Goal: Transaction & Acquisition: Purchase product/service

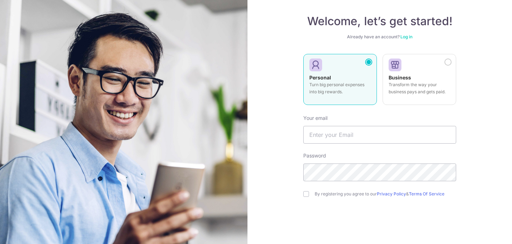
scroll to position [39, 0]
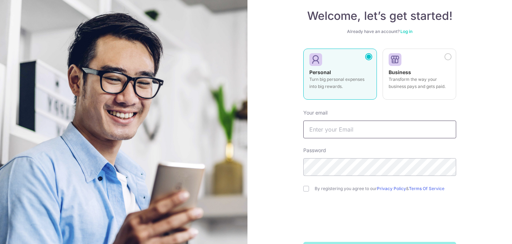
click at [320, 128] on input "text" at bounding box center [379, 130] width 153 height 18
type input "yang_tongfei@hotmail.com"
click at [305, 190] on input "checkbox" at bounding box center [306, 189] width 6 height 6
checkbox input "true"
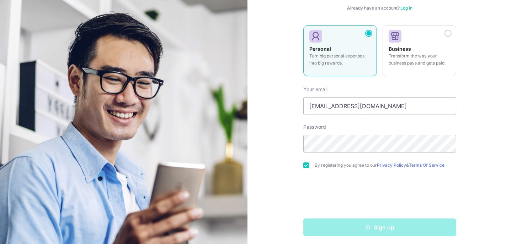
scroll to position [66, 0]
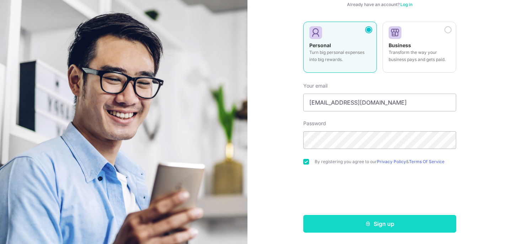
click at [348, 223] on button "Sign up" at bounding box center [379, 224] width 153 height 18
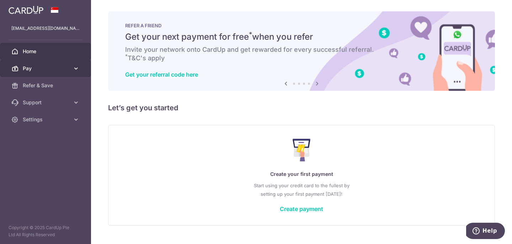
click at [65, 64] on link "Pay" at bounding box center [45, 68] width 91 height 17
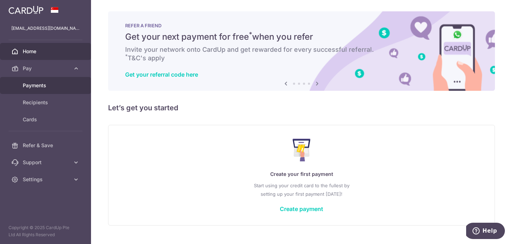
click at [56, 87] on span "Payments" at bounding box center [46, 85] width 47 height 7
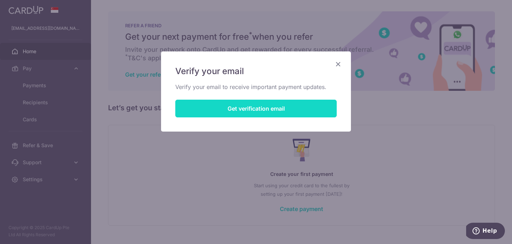
click at [317, 109] on button "Get verification email" at bounding box center [255, 109] width 161 height 18
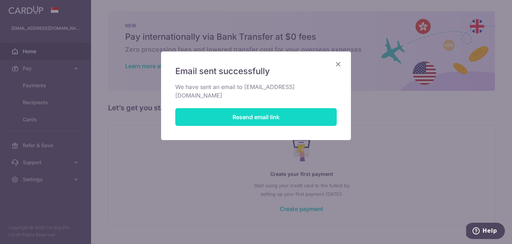
click at [269, 108] on button "Resend email link" at bounding box center [255, 117] width 161 height 18
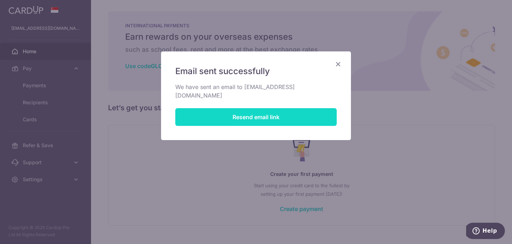
click at [283, 109] on button "Resend email link" at bounding box center [255, 117] width 161 height 18
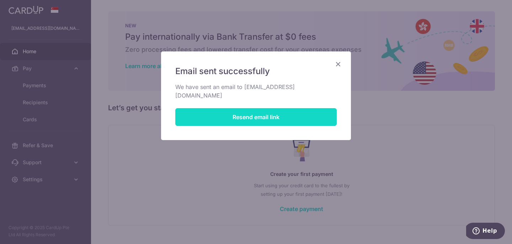
click at [279, 111] on button "Resend email link" at bounding box center [255, 117] width 161 height 18
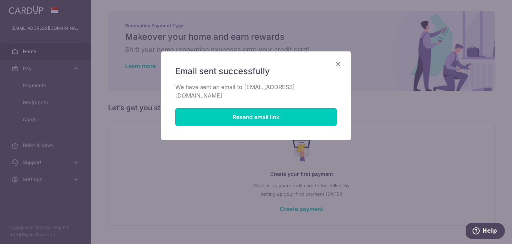
click at [339, 71] on div "Email sent successfully We have sent an email to yang_tongfei@hotmail.com Resen…" at bounding box center [256, 96] width 190 height 89
click at [339, 68] on icon "Close" at bounding box center [338, 64] width 9 height 9
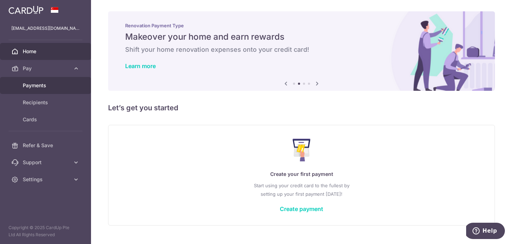
click at [39, 86] on span "Payments" at bounding box center [46, 85] width 47 height 7
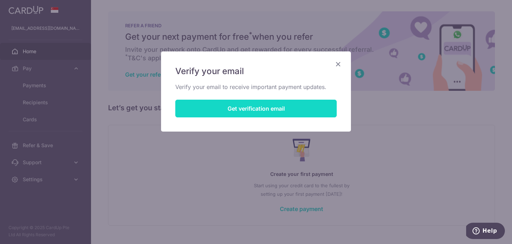
click at [283, 104] on button "Get verification email" at bounding box center [255, 109] width 161 height 18
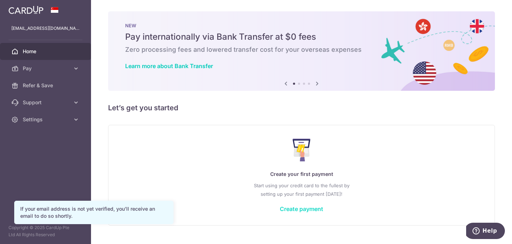
click at [313, 206] on link "Create payment" at bounding box center [301, 209] width 43 height 7
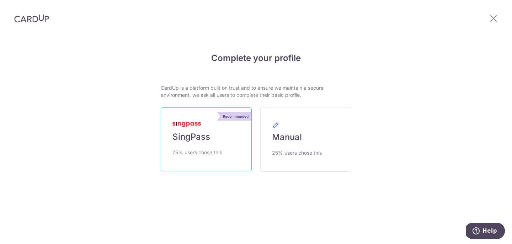
click at [193, 134] on span "SingPass" at bounding box center [191, 136] width 38 height 11
click at [221, 154] on span "75% users chose this" at bounding box center [196, 152] width 49 height 9
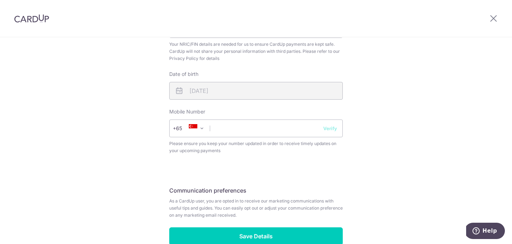
scroll to position [254, 0]
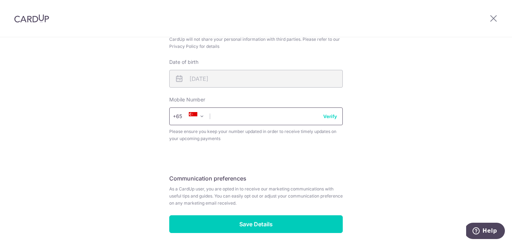
click at [287, 124] on input "text" at bounding box center [255, 117] width 173 height 18
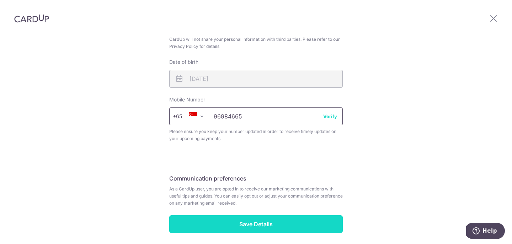
type input "96984665"
click at [303, 218] on input "Save Details" at bounding box center [255, 225] width 173 height 18
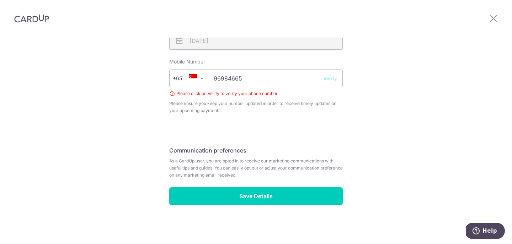
click at [332, 77] on button "Verify" at bounding box center [330, 78] width 14 height 7
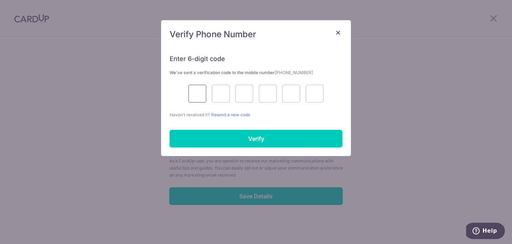
click at [201, 98] on input "text" at bounding box center [197, 94] width 18 height 18
type input "5"
type input "7"
type input "0"
type input "2"
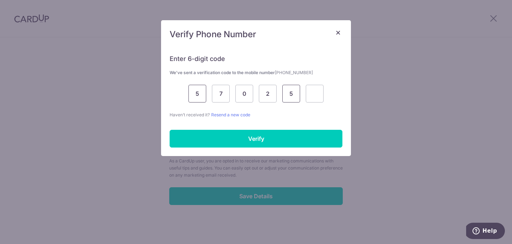
type input "5"
type input "6"
type input "7"
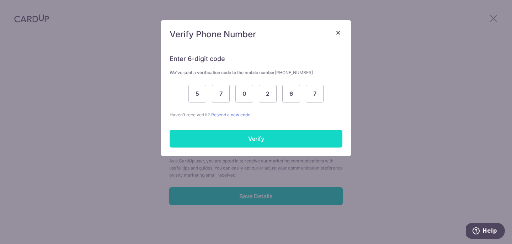
click at [250, 135] on input "Verify" at bounding box center [255, 139] width 173 height 18
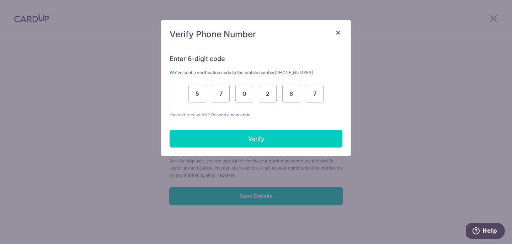
scroll to position [282, 0]
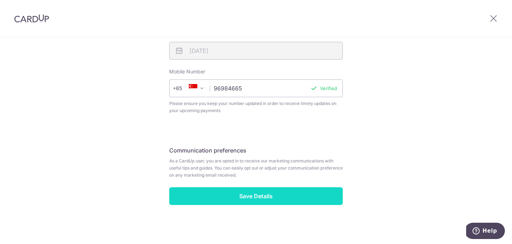
click at [199, 193] on input "Save Details" at bounding box center [255, 197] width 173 height 18
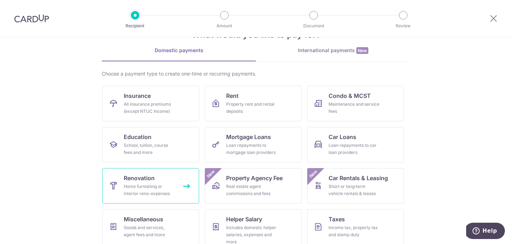
scroll to position [37, 0]
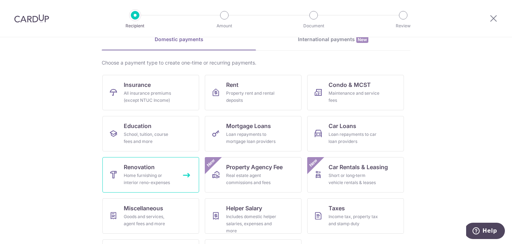
click at [166, 179] on div "Home furnishing or interior reno-expenses" at bounding box center [149, 179] width 51 height 14
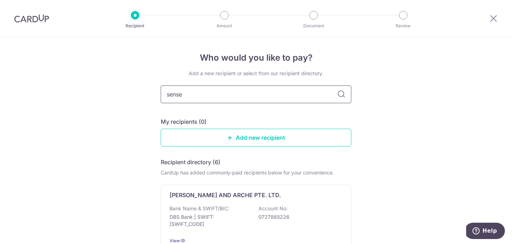
type input "sense"
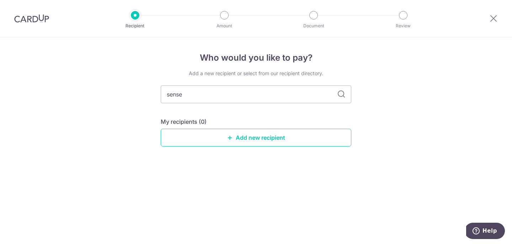
type input "sense"
type input "sense & semblance"
click at [339, 97] on icon at bounding box center [341, 94] width 9 height 9
click at [331, 101] on input "sense & semblance" at bounding box center [256, 95] width 190 height 18
click at [340, 94] on icon at bounding box center [341, 94] width 9 height 9
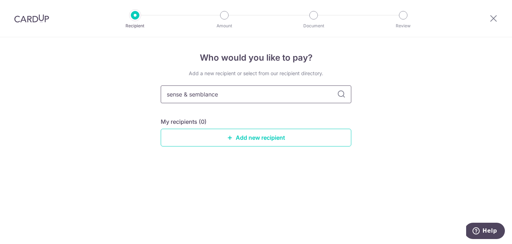
drag, startPoint x: 251, startPoint y: 102, endPoint x: 69, endPoint y: 113, distance: 183.0
click at [69, 114] on div "Who would you like to pay? Add a new recipient or select from our recipient dir…" at bounding box center [256, 140] width 512 height 207
click at [238, 150] on div "Add a new recipient or select from our recipient directory. sense & semblance M…" at bounding box center [256, 114] width 190 height 88
click at [233, 140] on link "Add new recipient" at bounding box center [256, 138] width 190 height 18
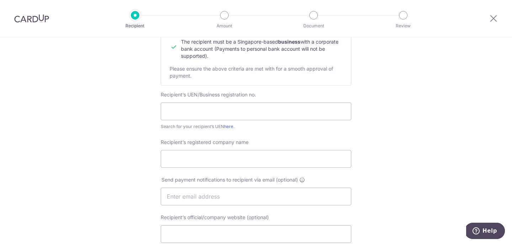
scroll to position [100, 0]
click at [230, 124] on link "here" at bounding box center [228, 125] width 9 height 5
click at [233, 103] on input "text" at bounding box center [256, 111] width 190 height 18
paste input "201614122K"
type input "201614122K"
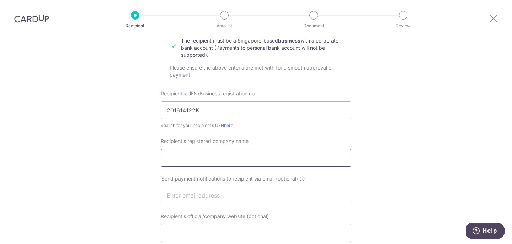
click at [236, 161] on input "Recipient’s registered company name" at bounding box center [256, 158] width 190 height 18
click at [415, 148] on div "Who would you like to pay? Your recipient does not need a CardUp account to rec…" at bounding box center [256, 204] width 512 height 534
click at [227, 158] on input "Recipient’s registered company name" at bounding box center [256, 158] width 190 height 18
paste input "SENSE & SEMBLANCE PTE. LTD."
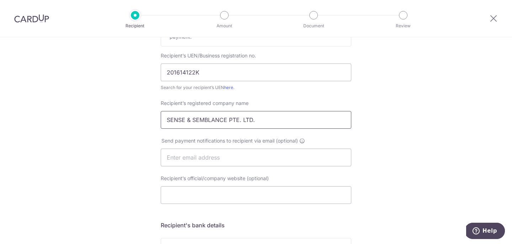
scroll to position [139, 0]
type input "SENSE & SEMBLANCE PTE. LTD."
click at [366, 171] on div "Who would you like to pay? Your recipient does not need a CardUp account to rec…" at bounding box center [256, 166] width 512 height 534
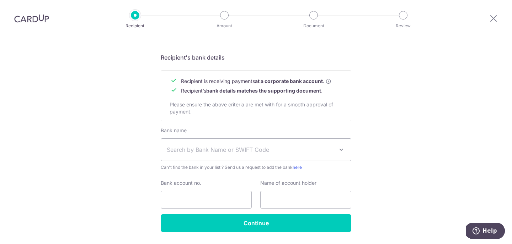
scroll to position [307, 0]
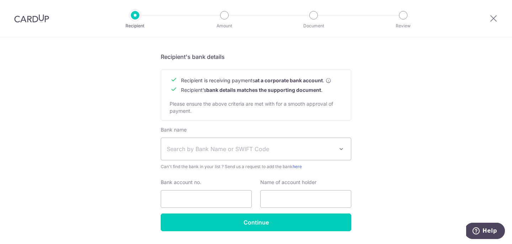
click at [226, 146] on span "Search by Bank Name or SWIFT Code" at bounding box center [250, 149] width 167 height 9
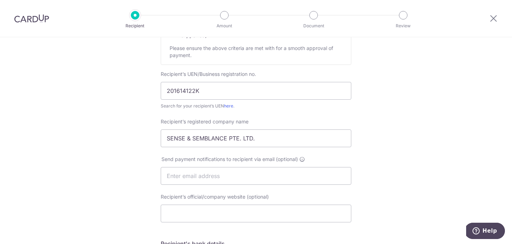
scroll to position [119, 0]
drag, startPoint x: 219, startPoint y: 85, endPoint x: 105, endPoint y: 84, distance: 113.7
click at [105, 84] on div "Who would you like to pay? Your recipient does not need a CardUp account to rec…" at bounding box center [256, 186] width 512 height 534
drag, startPoint x: 214, startPoint y: 90, endPoint x: 81, endPoint y: 89, distance: 133.2
click at [81, 90] on div "Who would you like to pay? Your recipient does not need a CardUp account to rec…" at bounding box center [256, 186] width 512 height 534
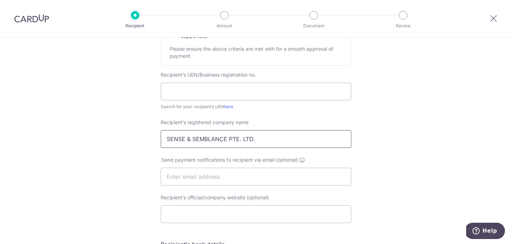
drag, startPoint x: 277, startPoint y: 145, endPoint x: 93, endPoint y: 150, distance: 184.4
click at [94, 150] on div "Who would you like to pay? Your recipient does not need a CardUp account to rec…" at bounding box center [256, 186] width 512 height 534
drag, startPoint x: 263, startPoint y: 141, endPoint x: 155, endPoint y: 139, distance: 108.0
click at [155, 139] on div "Who would you like to pay? Your recipient does not need a CardUp account to rec…" at bounding box center [256, 186] width 512 height 534
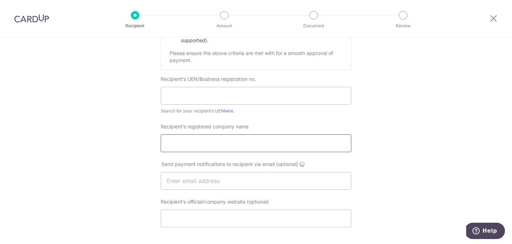
scroll to position [116, 0]
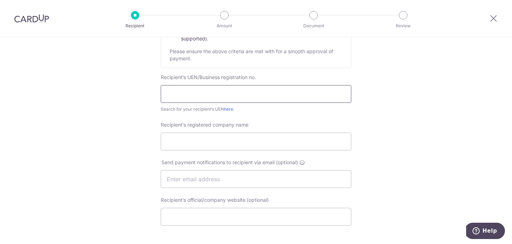
click at [173, 98] on input "text" at bounding box center [256, 94] width 190 height 18
paste input "202141873Z"
type input "202141873Z"
click at [232, 144] on input "Recipient’s registered company name" at bounding box center [256, 142] width 190 height 18
paste input "S&S RENOVATION PTE. LTD."
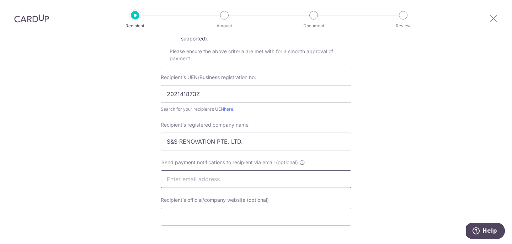
type input "S&S RENOVATION PTE. LTD."
click at [231, 183] on input "text" at bounding box center [256, 180] width 190 height 18
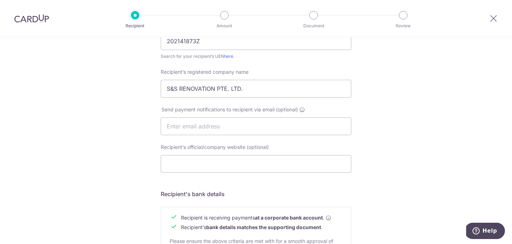
click at [336, 179] on div "Recipient’s official/company website (optional) Telephone" at bounding box center [255, 163] width 199 height 38
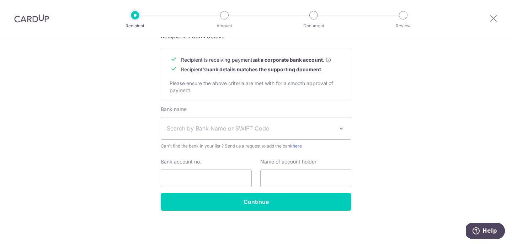
scroll to position [325, 0]
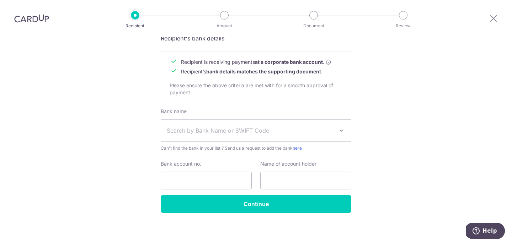
click at [293, 150] on span "Can't find the bank in your list ? Send us a request to add the bank here" at bounding box center [256, 148] width 190 height 7
click at [292, 139] on span "Search by Bank Name or SWIFT Code" at bounding box center [256, 131] width 190 height 22
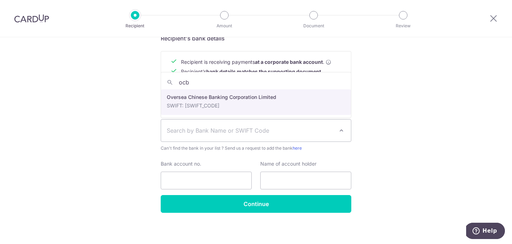
type input "ocb"
select select "12"
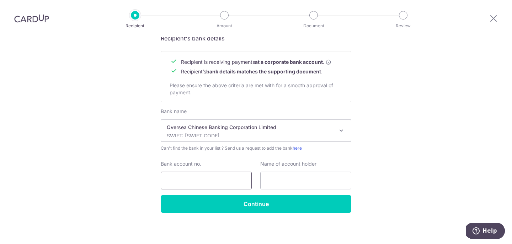
click at [231, 183] on input "Bank account no." at bounding box center [206, 181] width 91 height 18
type input "601693740001"
click at [283, 189] on input "text" at bounding box center [305, 181] width 91 height 18
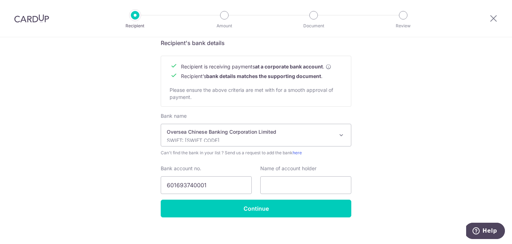
scroll to position [328, 0]
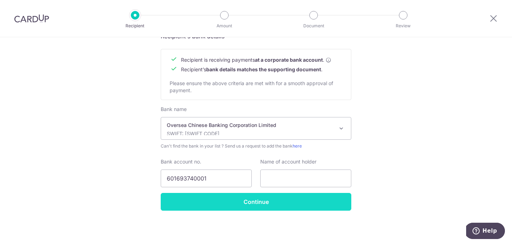
click at [341, 198] on input "Continue" at bounding box center [256, 202] width 190 height 18
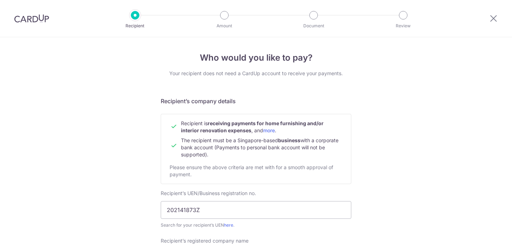
scroll to position [345, 0]
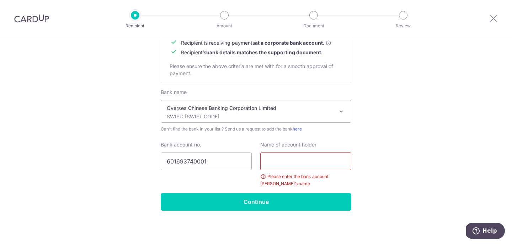
click at [321, 162] on input "text" at bounding box center [305, 162] width 91 height 18
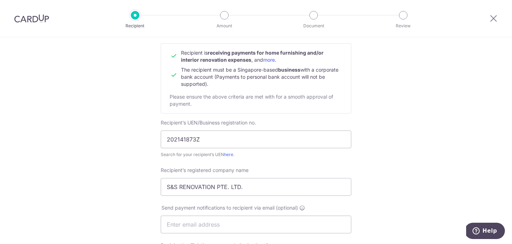
scroll to position [79, 0]
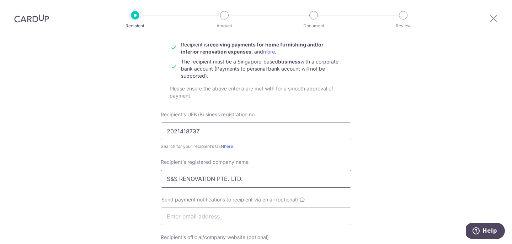
drag, startPoint x: 246, startPoint y: 177, endPoint x: 109, endPoint y: 181, distance: 136.5
click at [109, 181] on div "Who would you like to pay? Your recipient does not need a CardUp account to rec…" at bounding box center [256, 233] width 512 height 551
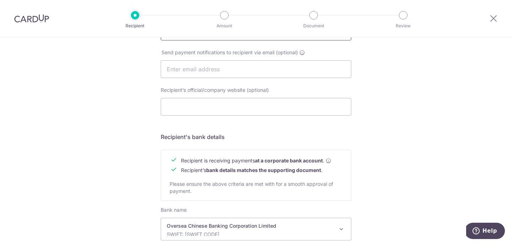
scroll to position [345, 0]
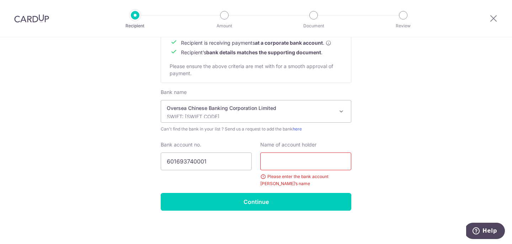
click at [304, 163] on input "text" at bounding box center [305, 162] width 91 height 18
paste input "S&S RENOVATION PTE. LTD."
type input "S&S RENOVATION PTE. LTD."
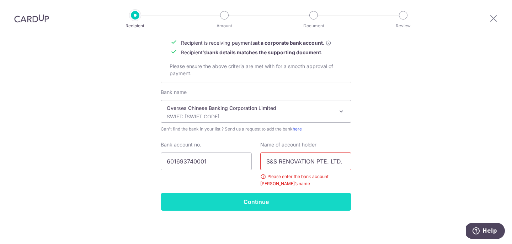
click at [325, 204] on input "Continue" at bounding box center [256, 202] width 190 height 18
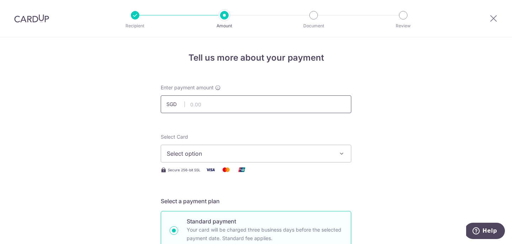
click at [233, 108] on input "text" at bounding box center [256, 105] width 190 height 18
type input "10,000.00"
click at [324, 157] on span "Select option" at bounding box center [250, 154] width 166 height 9
click at [326, 168] on link "Add credit card" at bounding box center [256, 173] width 190 height 13
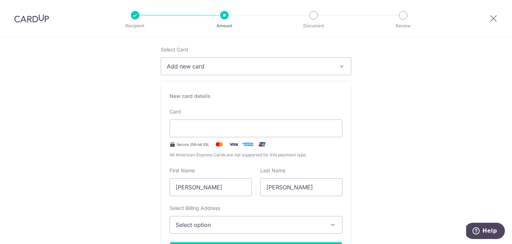
scroll to position [90, 0]
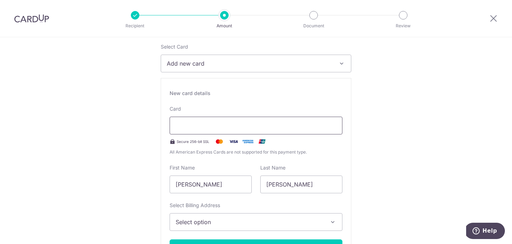
click at [258, 131] on div at bounding box center [255, 126] width 173 height 18
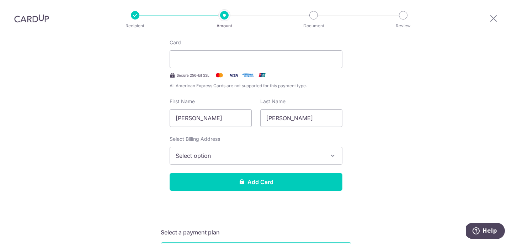
scroll to position [167, 0]
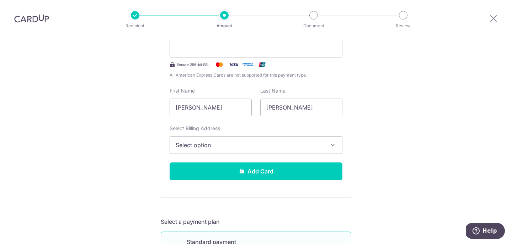
click at [331, 136] on div "Select Billing Address Select option Add Billing Address" at bounding box center [255, 139] width 173 height 29
click at [335, 142] on icon "button" at bounding box center [332, 145] width 7 height 7
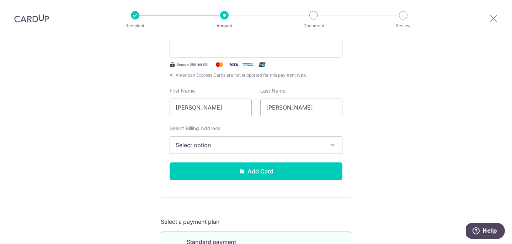
click at [333, 139] on button "Select option" at bounding box center [255, 145] width 173 height 18
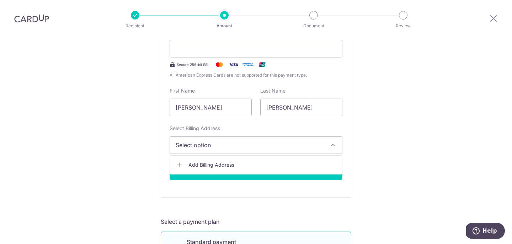
click at [314, 163] on span "Add Billing Address" at bounding box center [262, 165] width 148 height 7
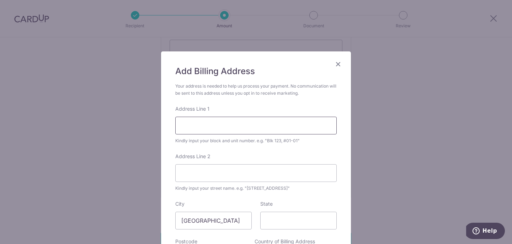
click at [248, 124] on input "Address Line 1" at bounding box center [255, 126] width 161 height 18
type input "Blk 402B #17-616"
click at [244, 174] on input "Address Line 2" at bounding box center [255, 173] width 161 height 18
type input "Lorong 1 Toa Payoh"
click at [290, 199] on form "Your address is needed to help us process your payment. No communication will b…" at bounding box center [255, 188] width 161 height 211
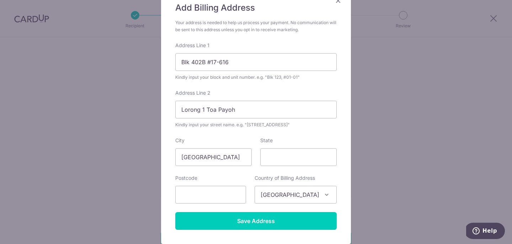
scroll to position [67, 0]
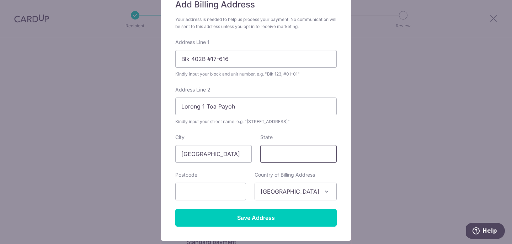
click at [290, 156] on input "State" at bounding box center [298, 154] width 76 height 18
click at [243, 190] on input "text" at bounding box center [210, 192] width 71 height 18
type input "312402"
click at [340, 181] on div "Country of Billing Address Select Country Afghanistan Aland Islands Albania Alg…" at bounding box center [295, 186] width 91 height 29
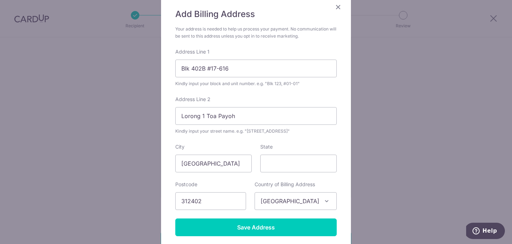
scroll to position [65, 0]
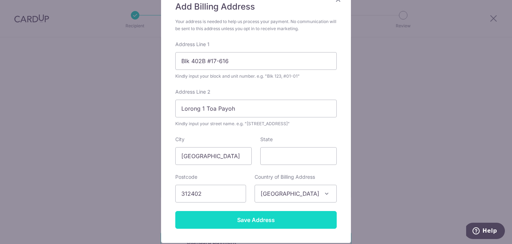
click at [286, 212] on input "Save Address" at bounding box center [255, 220] width 161 height 18
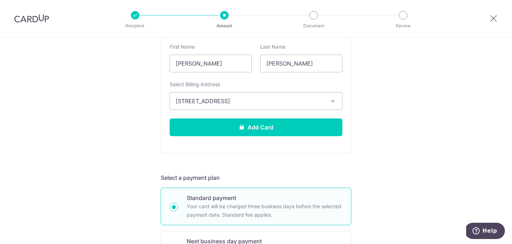
scroll to position [194, 0]
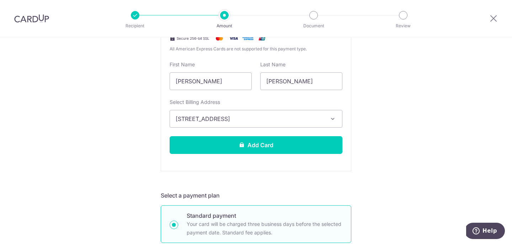
click at [312, 132] on div "New card details Card Secure 256-bit SSL All American Express Cards are not sup…" at bounding box center [256, 73] width 190 height 197
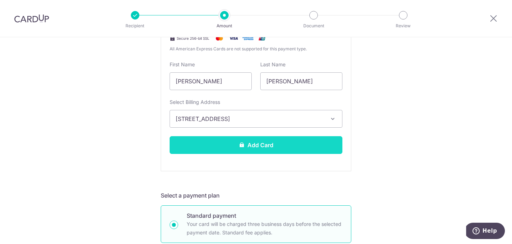
click at [308, 142] on button "Add Card" at bounding box center [255, 145] width 173 height 18
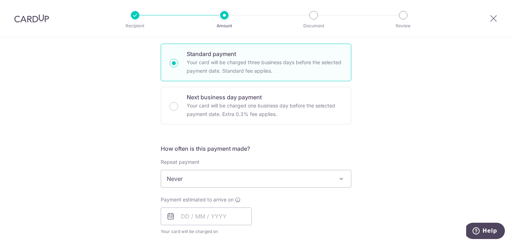
scroll to position [366, 0]
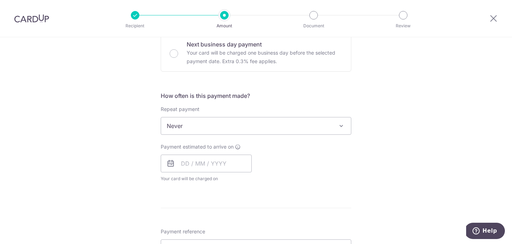
scroll to position [221, 0]
click at [211, 166] on input "text" at bounding box center [206, 163] width 91 height 18
click at [320, 186] on div "How often is this payment made? Repeat payment Never Every week Every month Eve…" at bounding box center [256, 139] width 190 height 97
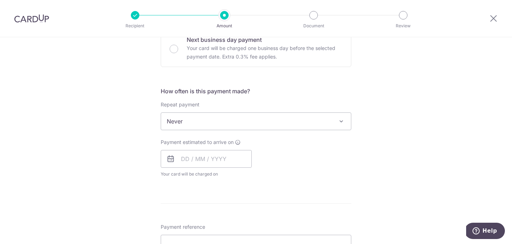
scroll to position [249, 0]
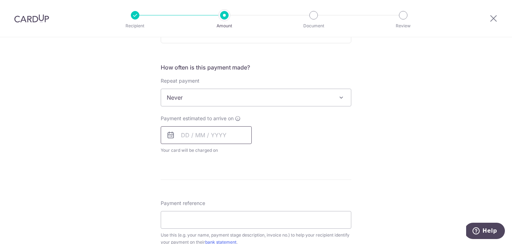
click at [186, 139] on input "text" at bounding box center [206, 135] width 91 height 18
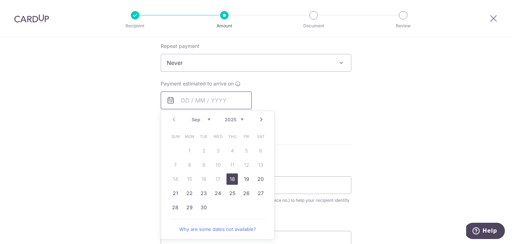
scroll to position [284, 0]
click at [364, 139] on div "Tell us more about your payment Enter payment amount SGD 10,000.00 10000.00 Car…" at bounding box center [256, 98] width 512 height 690
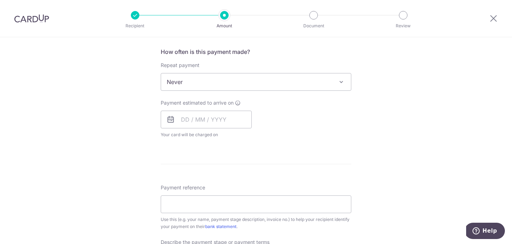
scroll to position [293, 0]
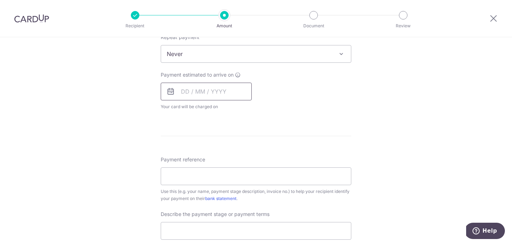
click at [235, 92] on input "text" at bounding box center [206, 92] width 91 height 18
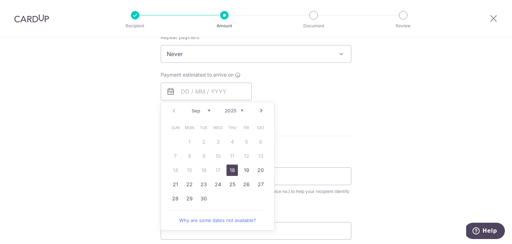
click at [232, 172] on link "18" at bounding box center [231, 170] width 11 height 11
type input "[DATE]"
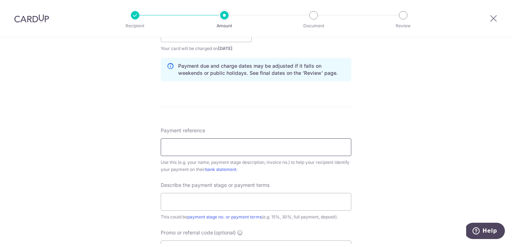
scroll to position [353, 0]
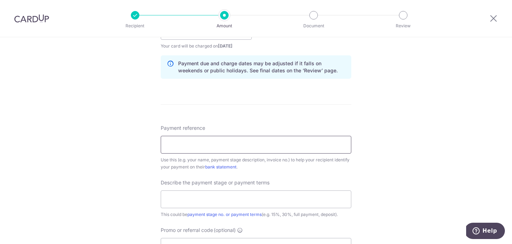
click at [302, 145] on input "Payment reference" at bounding box center [256, 145] width 190 height 18
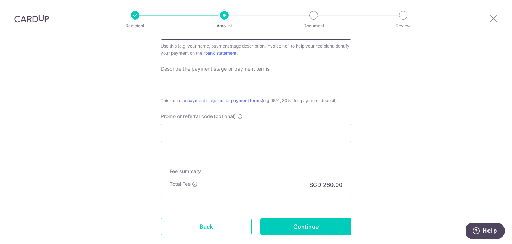
scroll to position [468, 0]
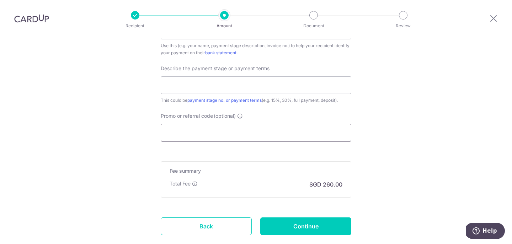
click at [216, 124] on input "Promo or referral code (optional)" at bounding box center [256, 133] width 190 height 18
paste input "OCBC90N155"
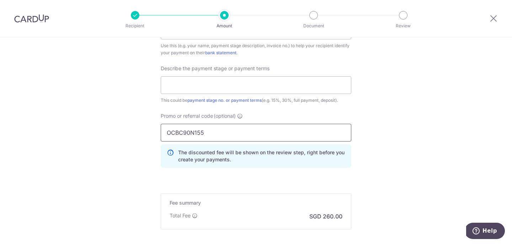
type input "OCBC90N155"
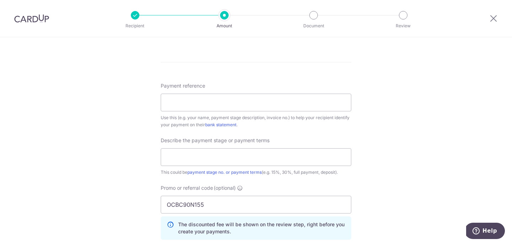
scroll to position [396, 0]
click at [348, 108] on input "Payment reference" at bounding box center [256, 102] width 190 height 18
type input "d"
type input "D6/2501"
click at [362, 146] on div "Tell us more about your payment Enter payment amount SGD 10,000.00 10000.00 Car…" at bounding box center [256, 16] width 512 height 751
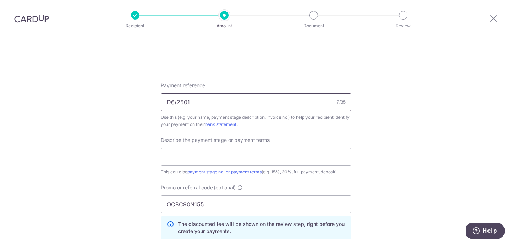
drag, startPoint x: 209, startPoint y: 98, endPoint x: 143, endPoint y: 98, distance: 66.1
click at [143, 98] on div "Tell us more about your payment Enter payment amount SGD 10,000.00 10000.00 Car…" at bounding box center [256, 16] width 512 height 751
drag, startPoint x: 221, startPoint y: 103, endPoint x: 87, endPoint y: 103, distance: 133.9
click at [87, 103] on div "Tell us more about your payment Enter payment amount SGD 10,000.00 10000.00 Car…" at bounding box center [256, 16] width 512 height 751
type input "[PERSON_NAME] & [PERSON_NAME]"
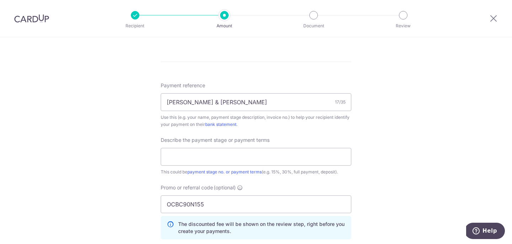
click at [395, 167] on div "Tell us more about your payment Enter payment amount SGD 10,000.00 10000.00 Car…" at bounding box center [256, 16] width 512 height 751
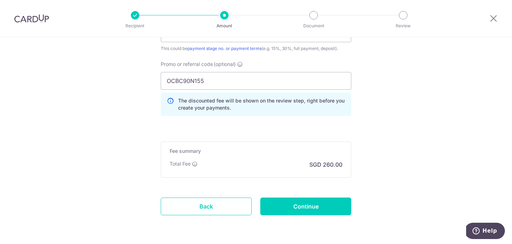
scroll to position [544, 0]
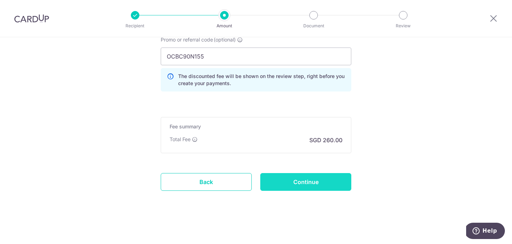
click at [340, 182] on input "Continue" at bounding box center [305, 182] width 91 height 18
type input "Create Schedule"
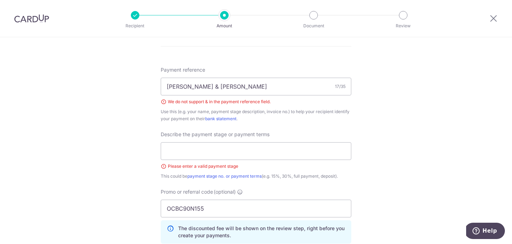
scroll to position [401, 0]
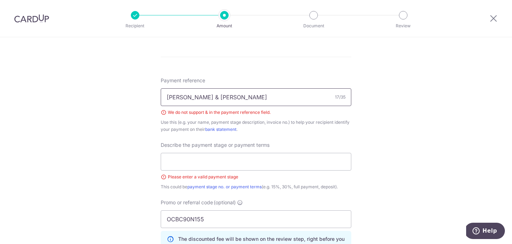
click at [190, 96] on input "[PERSON_NAME] & [PERSON_NAME]" at bounding box center [256, 97] width 190 height 18
type input "[PERSON_NAME] and [PERSON_NAME]"
click at [255, 167] on input "text" at bounding box center [256, 162] width 190 height 18
type input "Carpentry"
click at [411, 168] on div "Tell us more about your payment Enter payment amount SGD 10,000.00 10000.00 Sel…" at bounding box center [256, 21] width 512 height 771
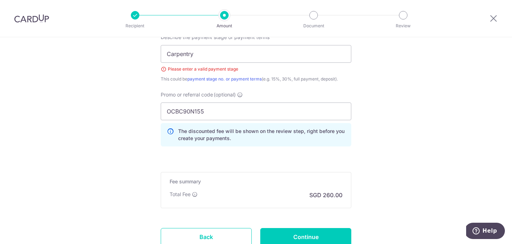
scroll to position [564, 0]
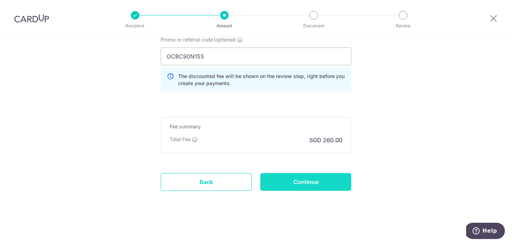
click at [325, 181] on input "Continue" at bounding box center [305, 182] width 91 height 18
type input "Create Schedule"
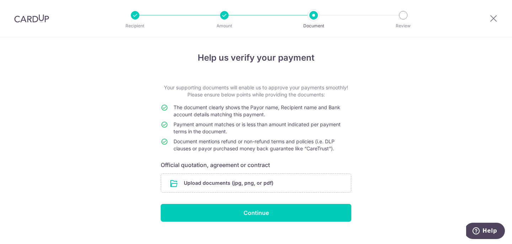
click at [313, 21] on div "Recipient Amount Document Review" at bounding box center [269, 18] width 305 height 37
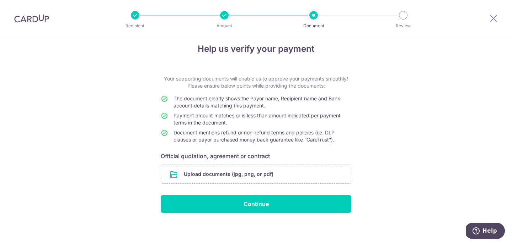
scroll to position [7, 0]
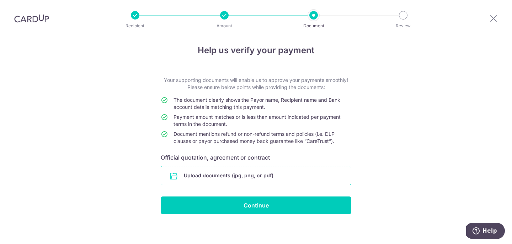
click at [192, 178] on input "file" at bounding box center [256, 176] width 190 height 18
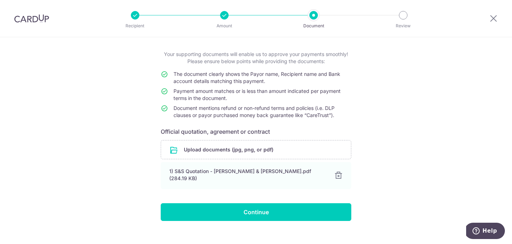
scroll to position [40, 0]
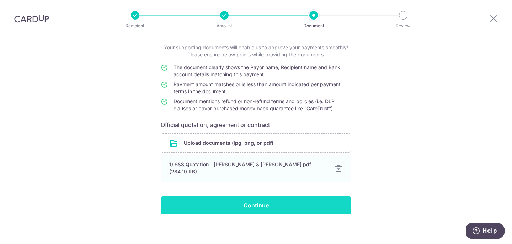
click at [337, 200] on input "Continue" at bounding box center [256, 206] width 190 height 18
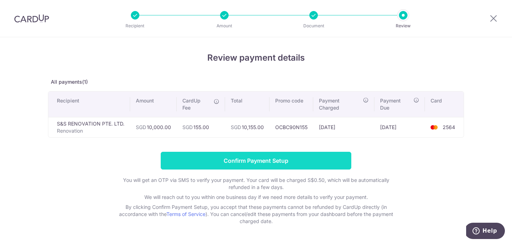
click at [330, 165] on input "Confirm Payment Setup" at bounding box center [256, 161] width 190 height 18
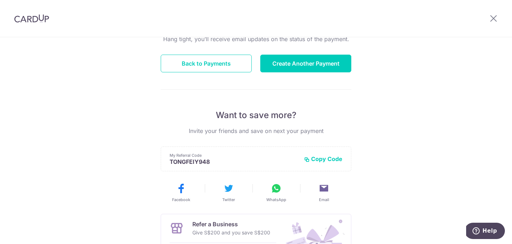
scroll to position [80, 0]
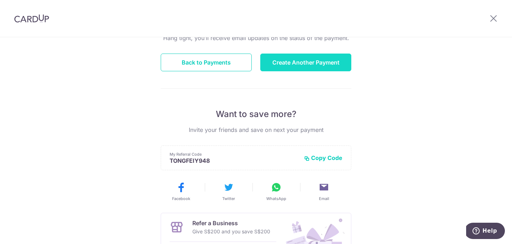
click at [296, 64] on button "Create Another Payment" at bounding box center [305, 63] width 91 height 18
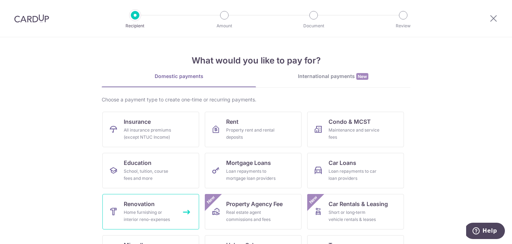
click at [133, 209] on div "Home furnishing or interior reno-expenses" at bounding box center [149, 216] width 51 height 14
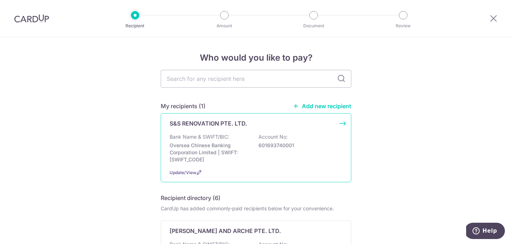
click at [242, 128] on div "S&S RENOVATION PTE. LTD. Bank Name & SWIFT/BIC: Oversea Chinese Banking Corpora…" at bounding box center [256, 147] width 190 height 69
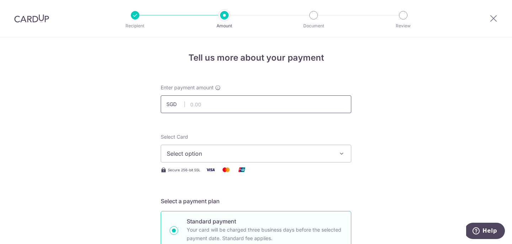
click at [249, 104] on input "text" at bounding box center [256, 105] width 190 height 18
